Goal: Task Accomplishment & Management: Use online tool/utility

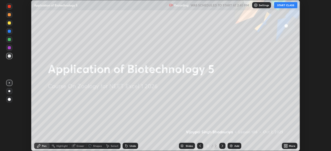
scroll to position [151, 331]
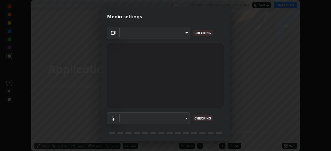
type input "7db3104c3122a209b332b64619111aa91615a24fb0de166504fa5909fce8eb30"
click at [230, 132] on div "Media settings OBS Virtual Camera 7db3104c3122a209b332b64619111aa91615a24fb0de1…" at bounding box center [165, 75] width 331 height 151
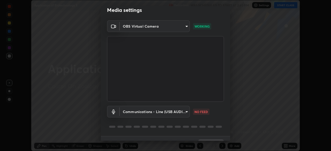
scroll to position [18, 0]
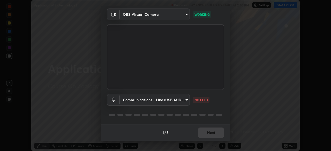
click at [186, 101] on body "Erase all Application of Biotechnology 5 Recording WAS SCHEDULED TO START AT 2:…" at bounding box center [165, 75] width 331 height 151
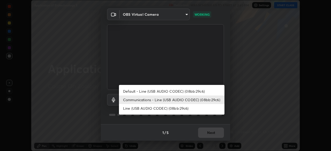
click at [163, 93] on li "Default - Line (USB AUDIO CODEC) (08bb:29c6)" at bounding box center [172, 91] width 106 height 9
type input "default"
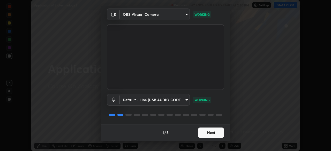
click at [209, 135] on button "Next" at bounding box center [211, 133] width 26 height 10
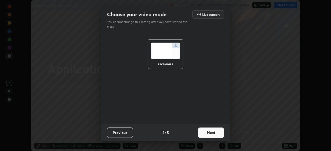
scroll to position [0, 0]
click at [213, 133] on button "Next" at bounding box center [211, 133] width 26 height 10
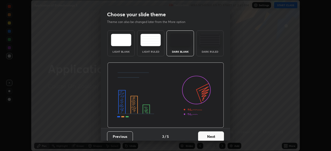
click at [216, 137] on button "Next" at bounding box center [211, 137] width 26 height 10
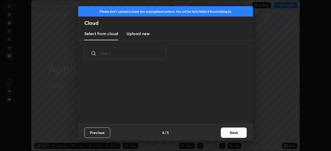
scroll to position [57, 166]
click at [228, 135] on button "Next" at bounding box center [234, 133] width 26 height 10
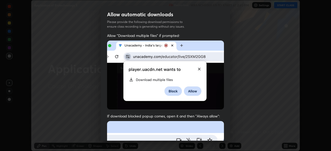
click at [228, 138] on div "Allow "Download multiple files" if prompted: If download blocked popup comes, o…" at bounding box center [165, 142] width 129 height 218
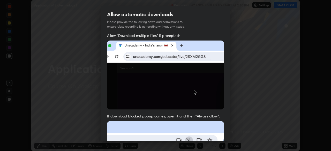
click at [228, 138] on div "Allow "Download multiple files" if prompted: If download blocked popup comes, o…" at bounding box center [165, 142] width 129 height 218
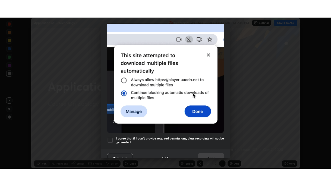
scroll to position [124, 0]
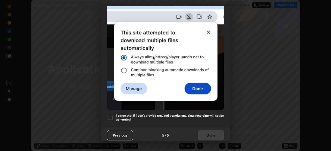
click at [110, 115] on div at bounding box center [110, 118] width 6 height 6
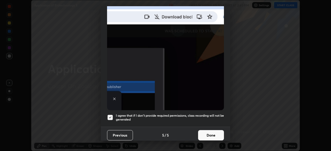
click at [209, 134] on button "Done" at bounding box center [211, 135] width 26 height 10
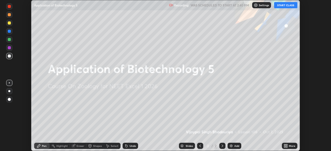
click at [282, 6] on button "START CLASS" at bounding box center [285, 5] width 23 height 6
click at [284, 145] on icon at bounding box center [284, 145] width 1 height 1
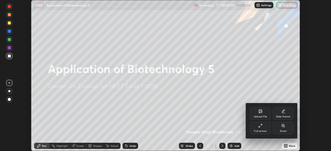
click at [260, 127] on icon at bounding box center [260, 126] width 4 height 4
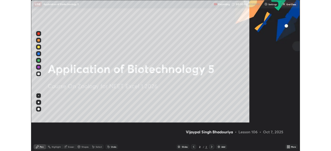
scroll to position [186, 331]
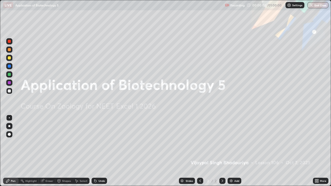
click at [230, 151] on img at bounding box center [231, 181] width 4 height 4
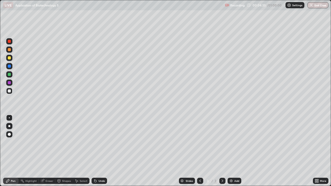
click at [49, 151] on div "Eraser" at bounding box center [47, 181] width 17 height 6
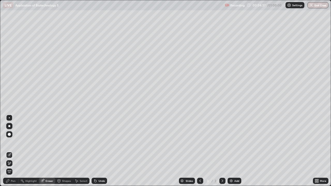
click at [11, 151] on div "Pen" at bounding box center [13, 181] width 5 height 3
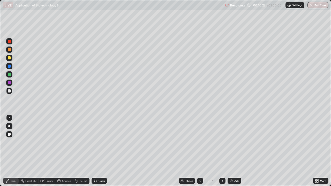
click at [230, 151] on img at bounding box center [231, 181] width 4 height 4
click at [200, 151] on icon at bounding box center [200, 181] width 2 height 3
click at [316, 151] on icon at bounding box center [315, 180] width 1 height 1
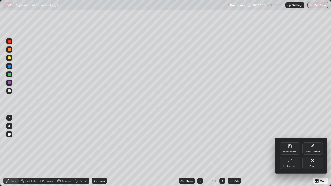
click at [291, 151] on icon at bounding box center [290, 161] width 4 height 4
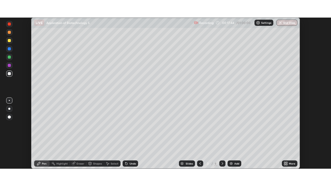
scroll to position [25717, 25538]
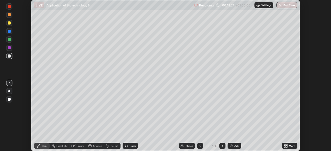
click at [285, 146] on icon at bounding box center [284, 146] width 1 height 1
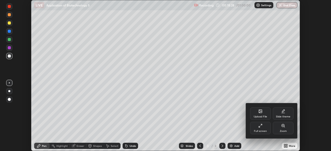
click at [260, 128] on div "Full screen" at bounding box center [260, 128] width 21 height 12
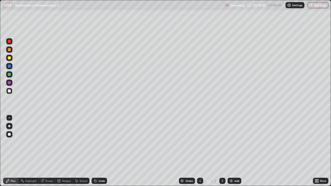
scroll to position [186, 331]
click at [316, 151] on icon at bounding box center [315, 180] width 1 height 1
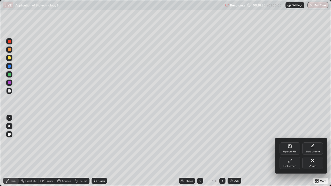
click at [291, 148] on icon at bounding box center [290, 146] width 4 height 4
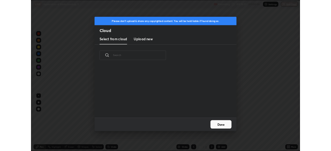
scroll to position [64, 166]
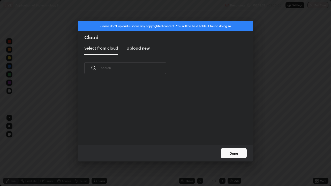
click at [142, 50] on h3 "Upload new" at bounding box center [137, 48] width 23 height 6
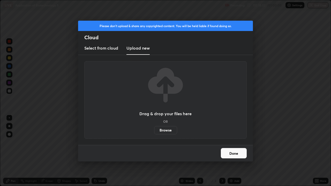
click at [163, 130] on label "Browse" at bounding box center [165, 130] width 23 height 8
click at [154, 130] on input "Browse" at bounding box center [154, 130] width 0 height 8
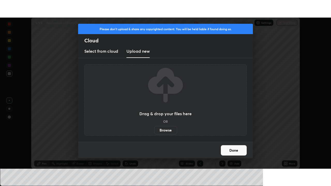
scroll to position [25717, 25538]
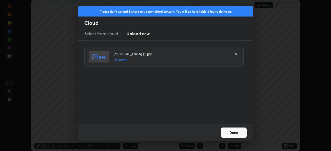
click at [234, 134] on button "Done" at bounding box center [234, 133] width 26 height 10
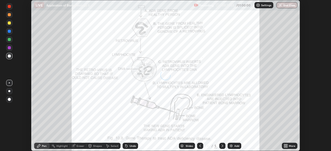
click at [285, 147] on icon at bounding box center [284, 146] width 1 height 1
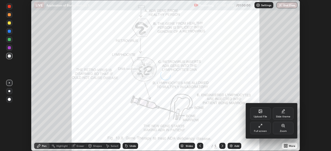
click at [261, 129] on div "Full screen" at bounding box center [260, 128] width 21 height 12
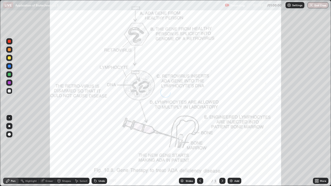
scroll to position [186, 331]
click at [9, 84] on div at bounding box center [9, 82] width 3 height 3
click at [49, 151] on div "Eraser" at bounding box center [50, 181] width 8 height 3
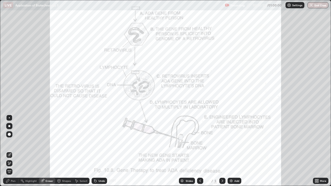
click at [9, 151] on span "Erase all" at bounding box center [9, 171] width 6 height 3
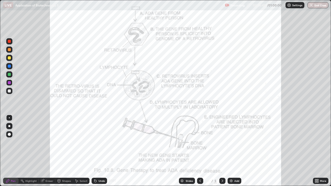
click at [199, 151] on icon at bounding box center [200, 181] width 4 height 4
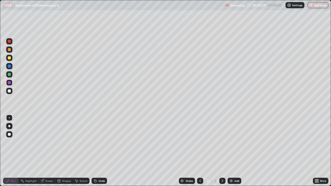
click at [317, 7] on button "End Class" at bounding box center [318, 5] width 21 height 6
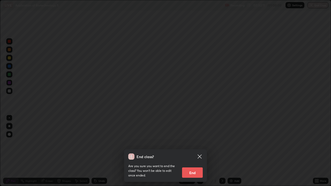
click at [193, 151] on button "End" at bounding box center [192, 173] width 21 height 10
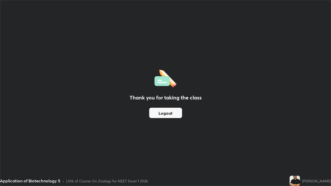
click at [170, 115] on button "Logout" at bounding box center [165, 113] width 33 height 10
